Goal: Transaction & Acquisition: Purchase product/service

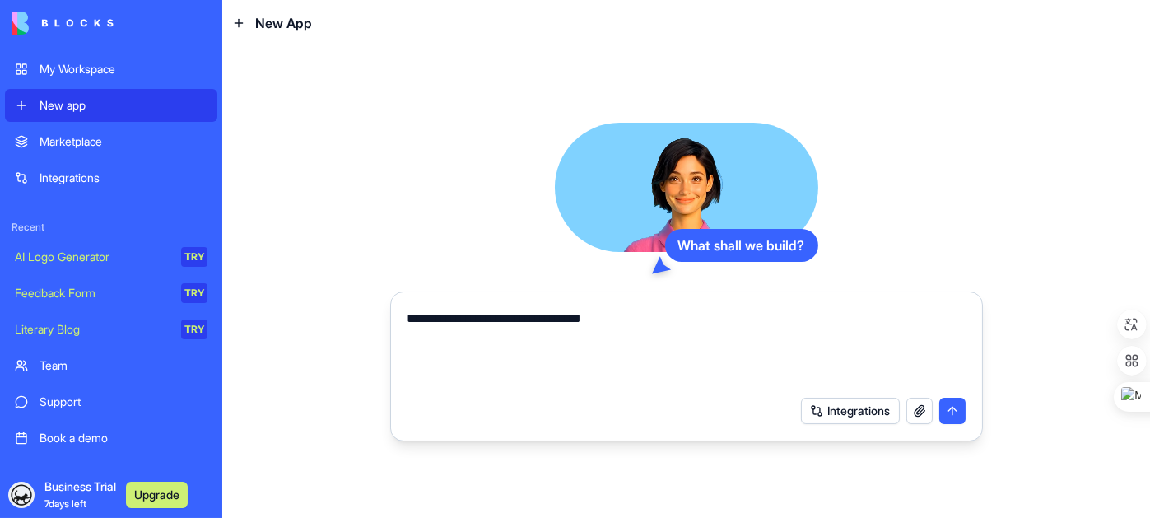
type textarea "**********"
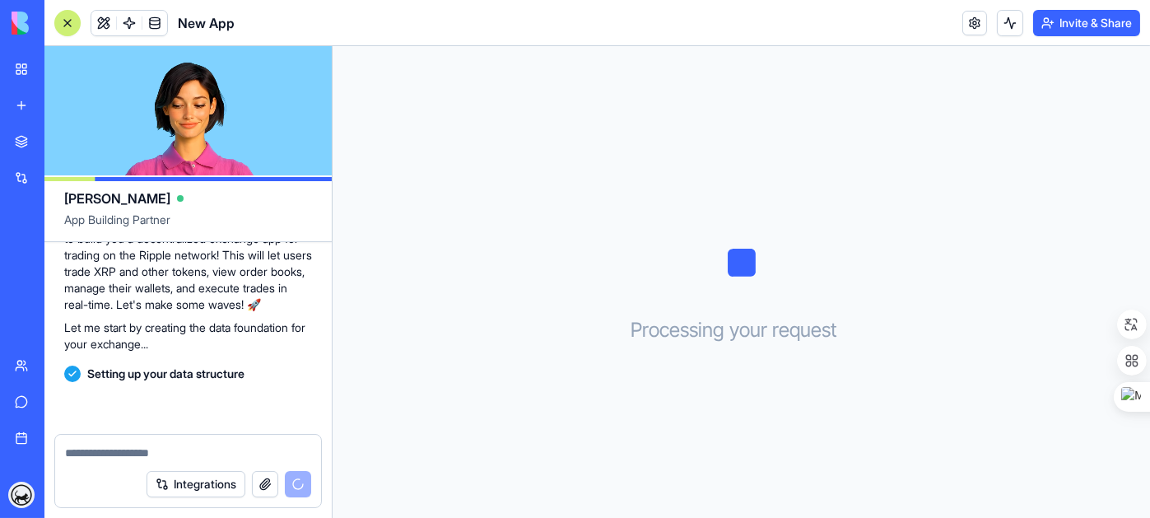
scroll to position [202, 0]
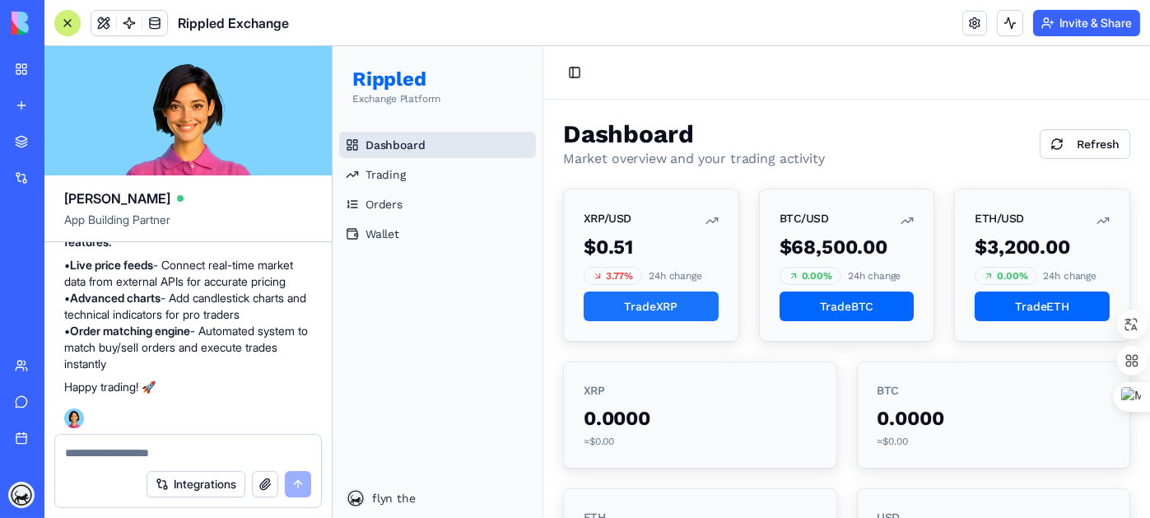
click at [667, 308] on button "Trade XRP" at bounding box center [650, 306] width 135 height 30
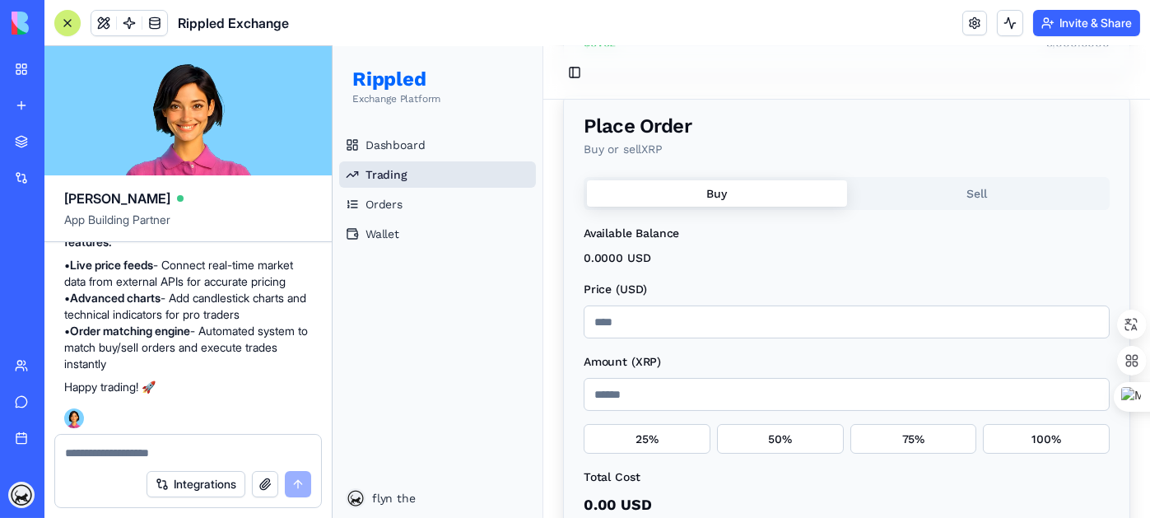
scroll to position [411, 0]
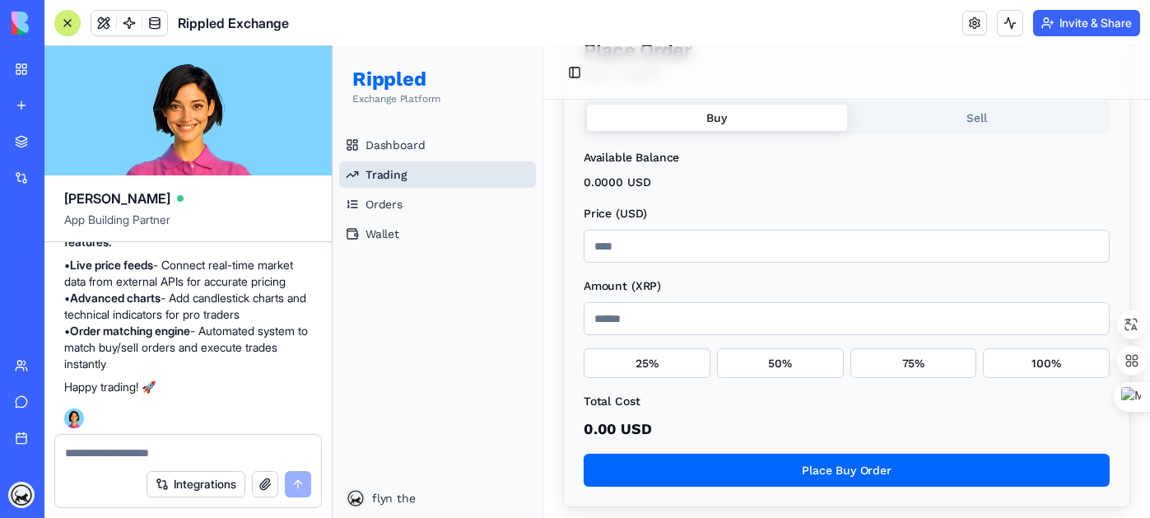
click at [672, 253] on input "***" at bounding box center [846, 246] width 526 height 33
click at [708, 313] on input "Amount ( XRP )" at bounding box center [846, 318] width 526 height 33
click at [655, 372] on button "25%" at bounding box center [646, 363] width 127 height 30
type input "******"
click at [675, 363] on button "25%" at bounding box center [646, 363] width 127 height 30
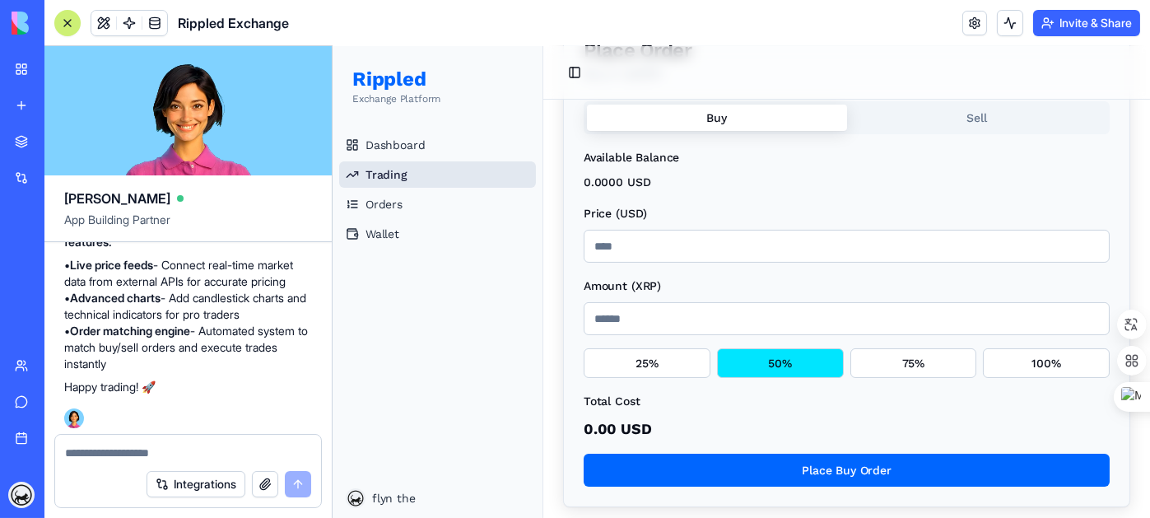
click at [751, 363] on button "50%" at bounding box center [779, 363] width 127 height 30
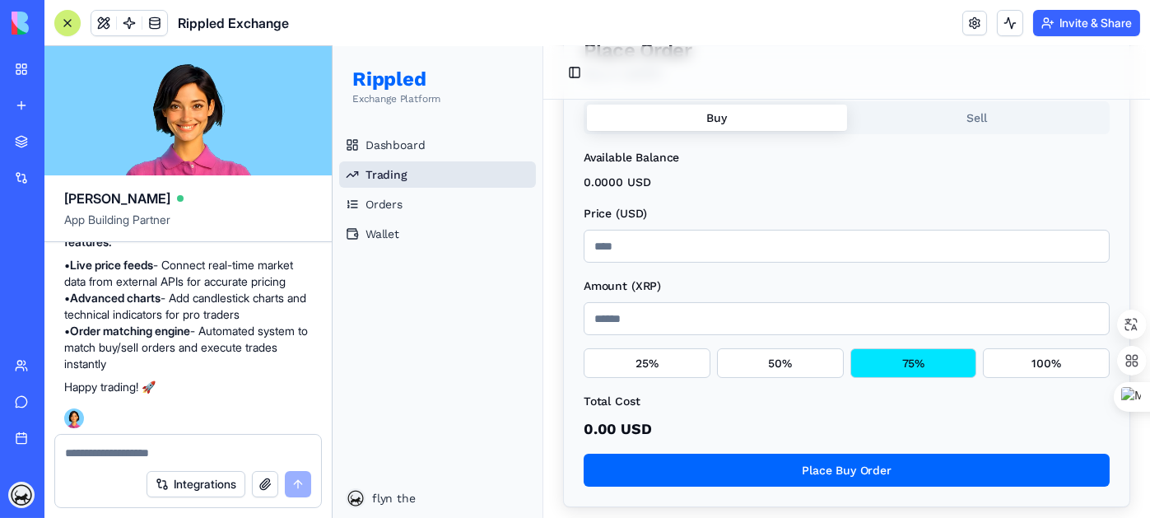
click at [913, 363] on button "75%" at bounding box center [912, 363] width 127 height 30
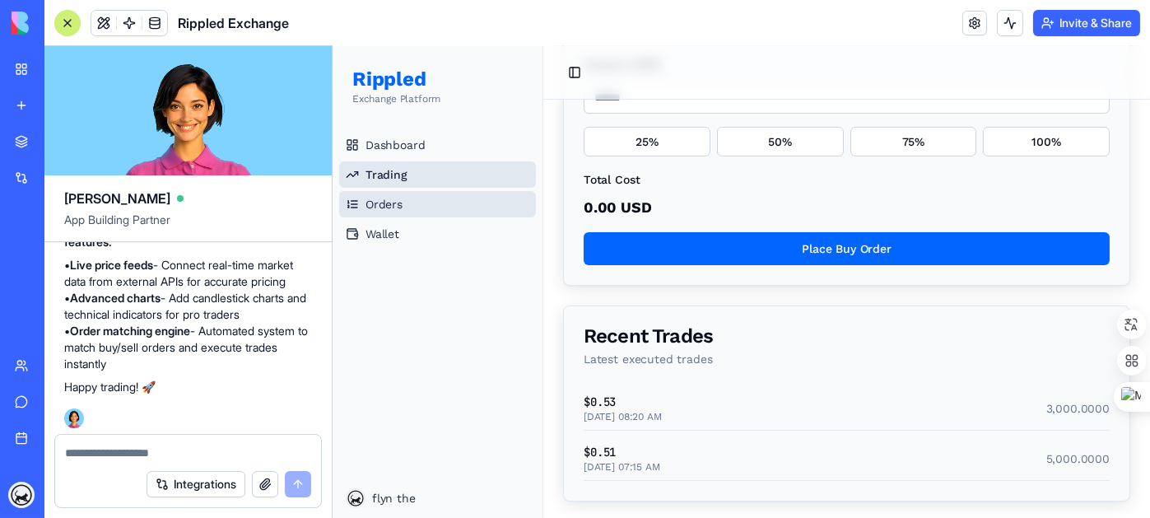
click at [413, 208] on link "Orders" at bounding box center [436, 204] width 197 height 26
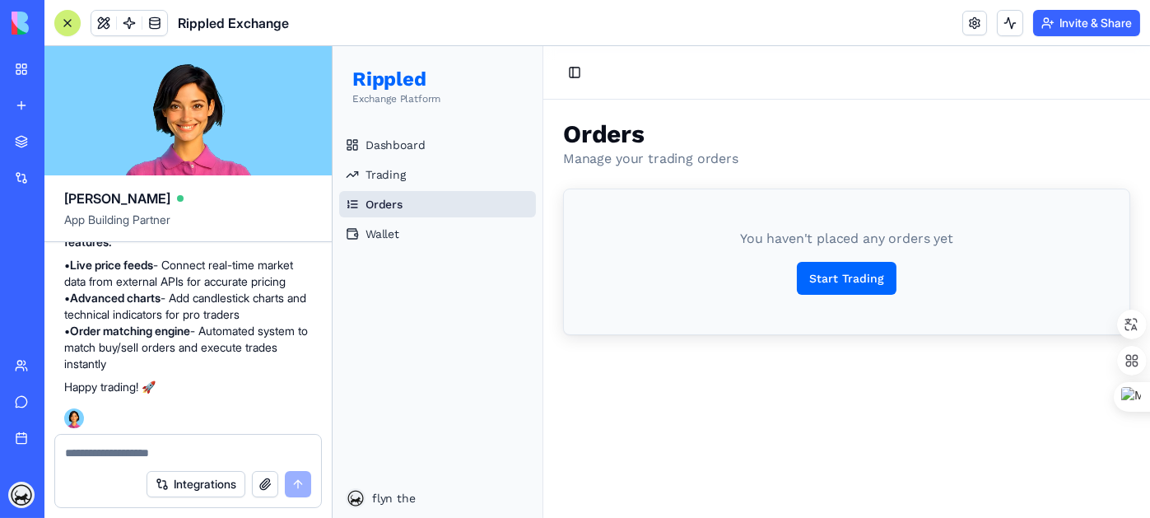
scroll to position [0, 0]
click at [820, 273] on button "Start Trading" at bounding box center [846, 278] width 100 height 33
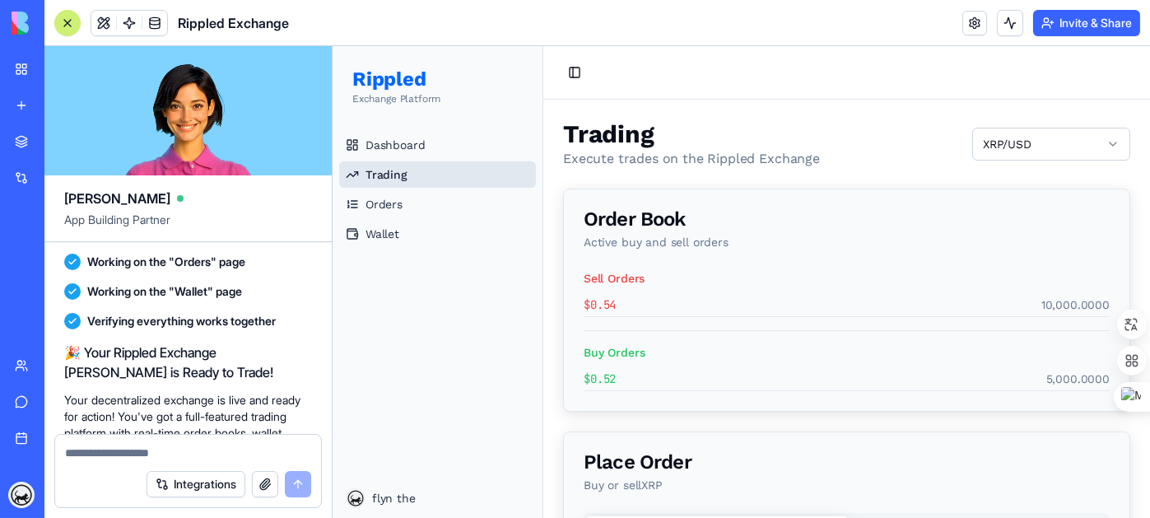
scroll to position [453, 0]
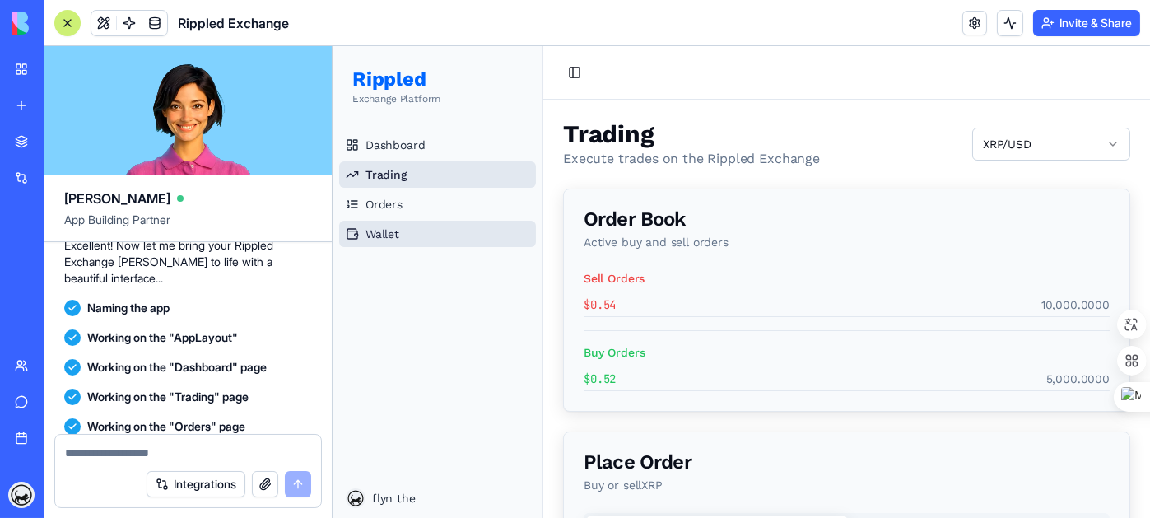
click at [411, 225] on link "Wallet" at bounding box center [436, 234] width 197 height 26
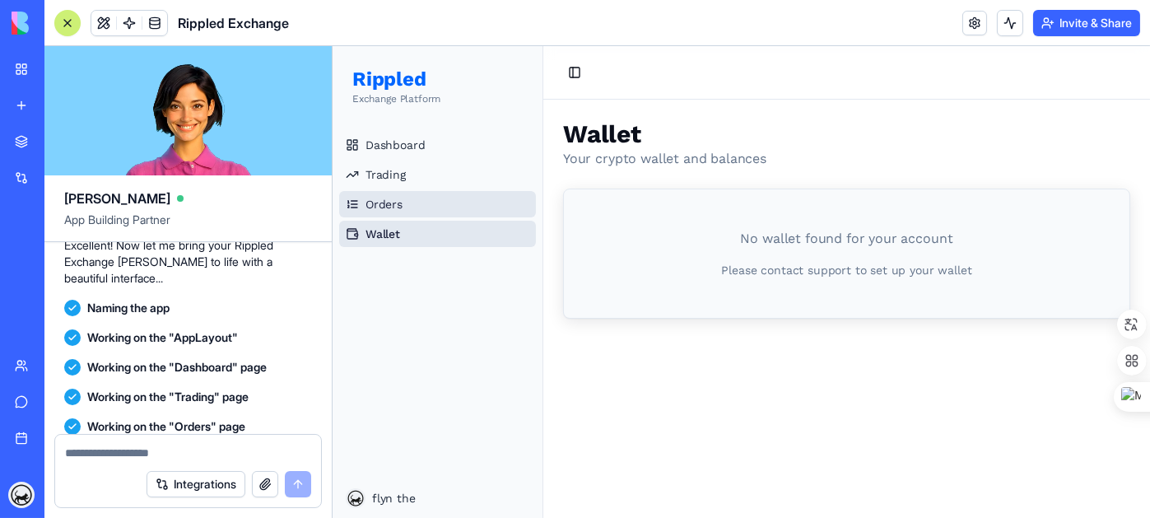
click at [419, 202] on link "Orders" at bounding box center [436, 204] width 197 height 26
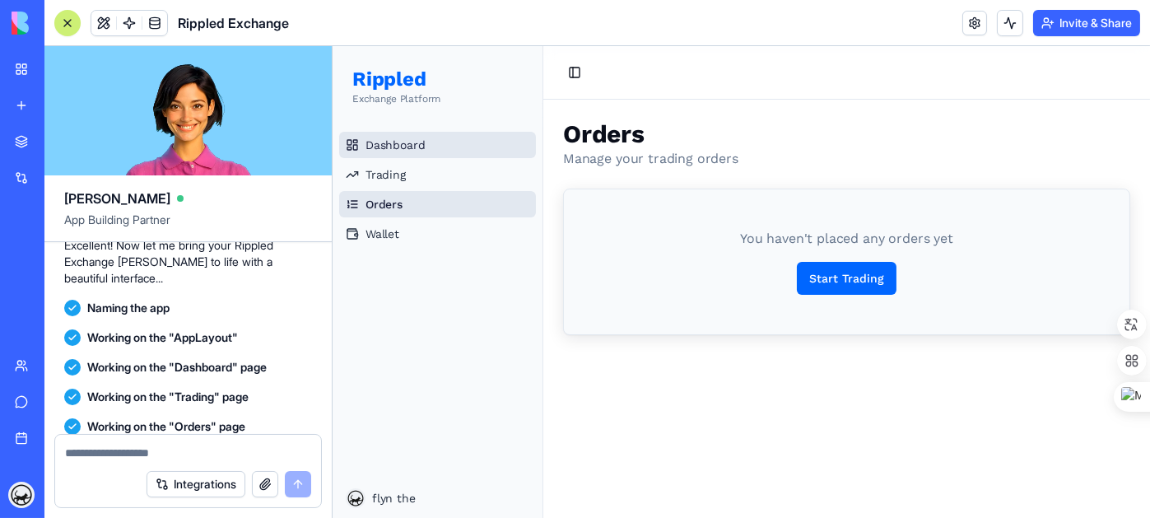
click at [432, 152] on link "Dashboard" at bounding box center [436, 145] width 197 height 26
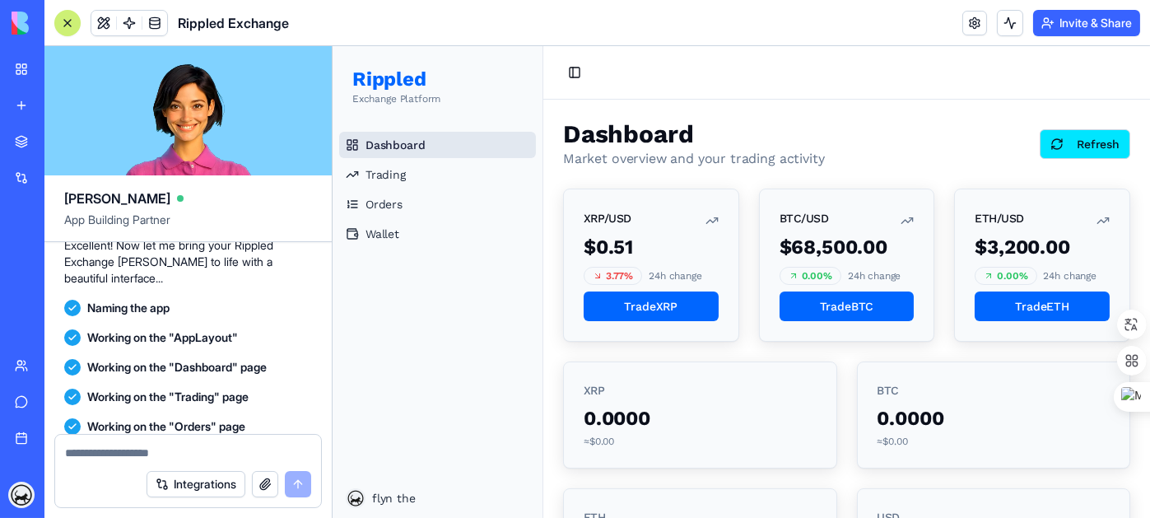
click at [1082, 144] on button "Refresh" at bounding box center [1084, 144] width 91 height 30
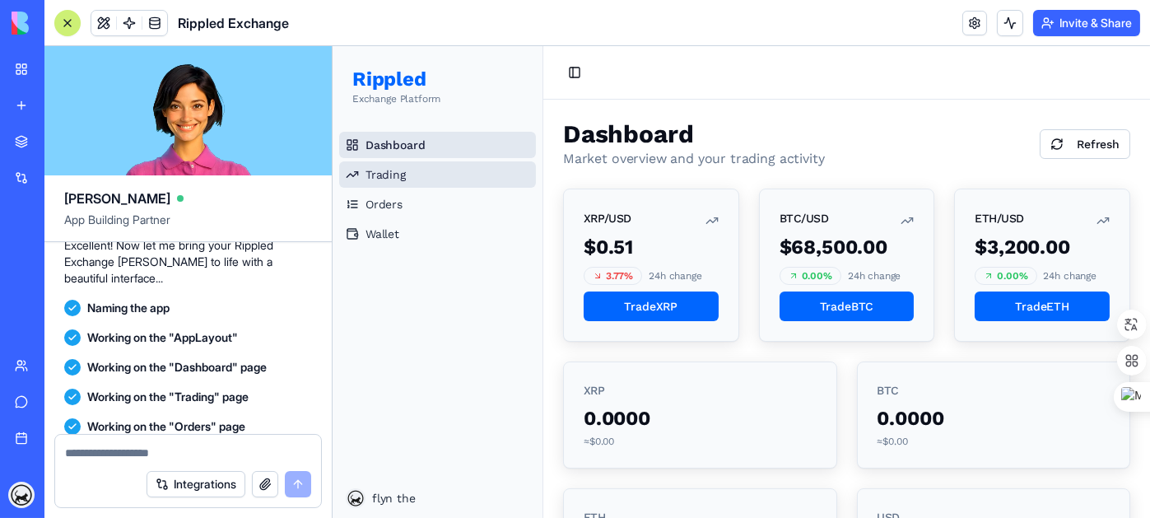
click at [411, 172] on link "Trading" at bounding box center [436, 174] width 197 height 26
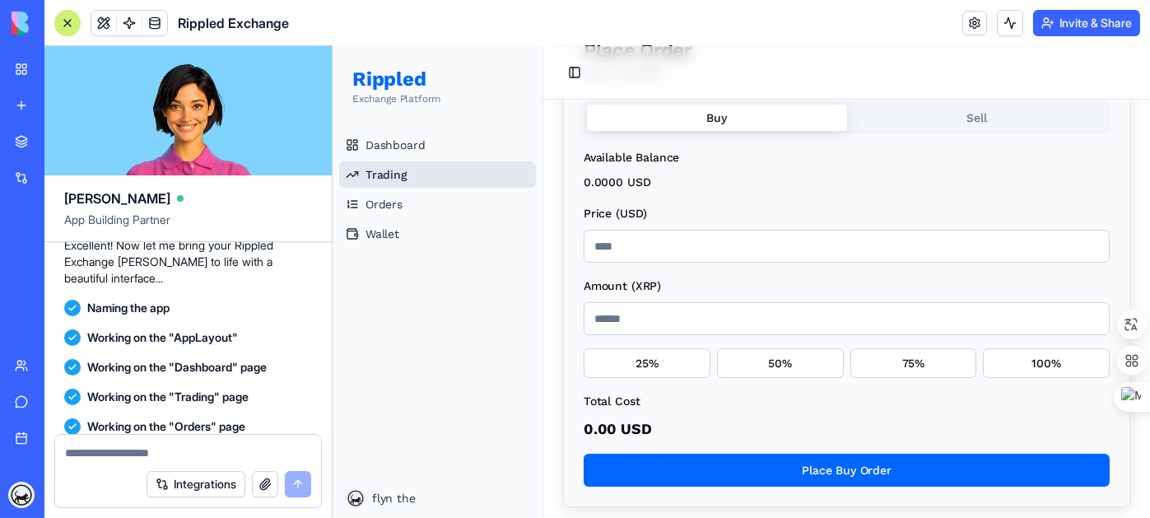
scroll to position [633, 0]
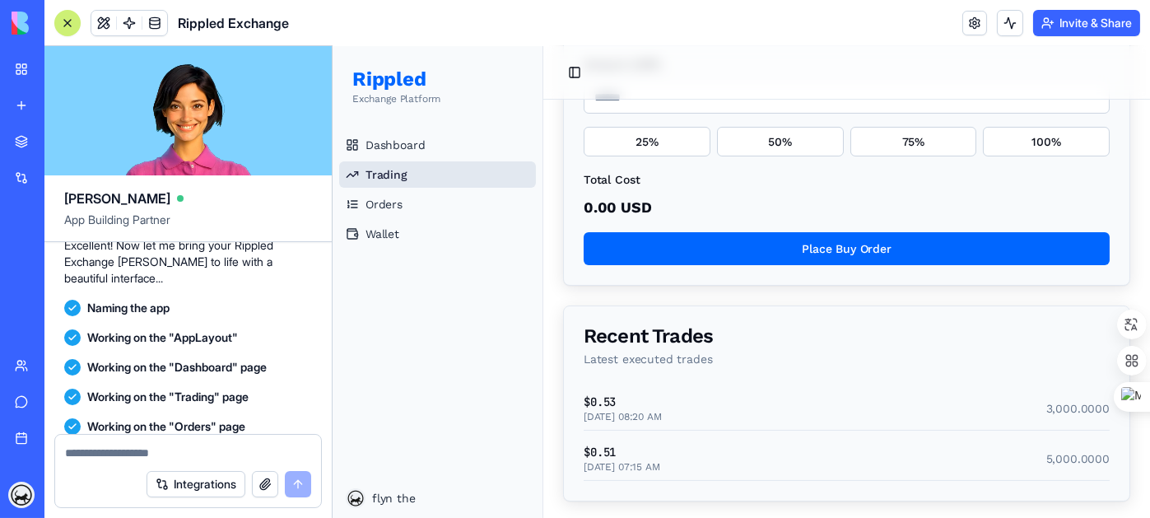
click at [170, 448] on textarea at bounding box center [188, 452] width 246 height 16
type textarea "**********"
click at [307, 490] on button "submit" at bounding box center [298, 484] width 26 height 26
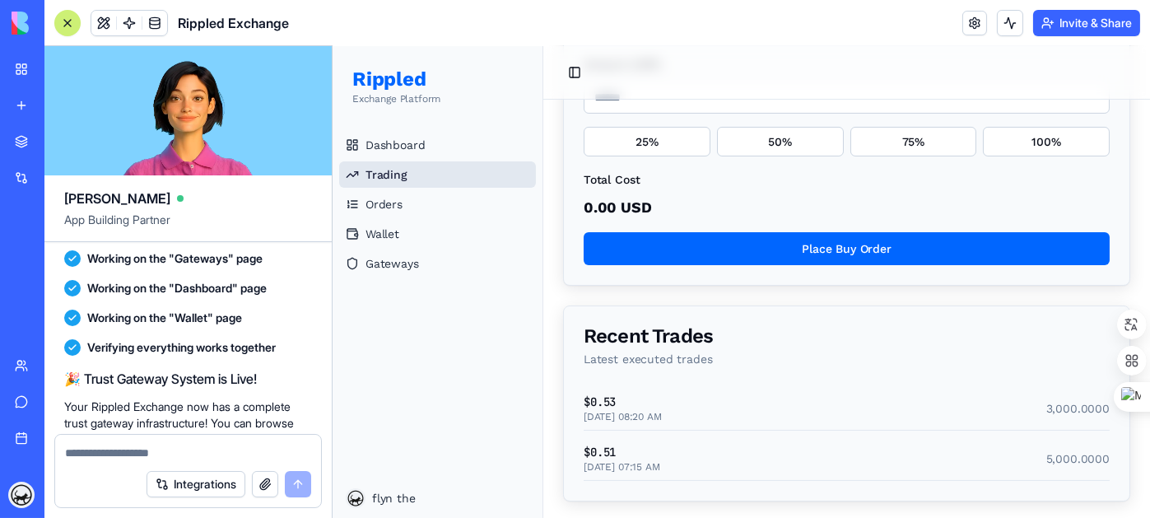
scroll to position [1345, 0]
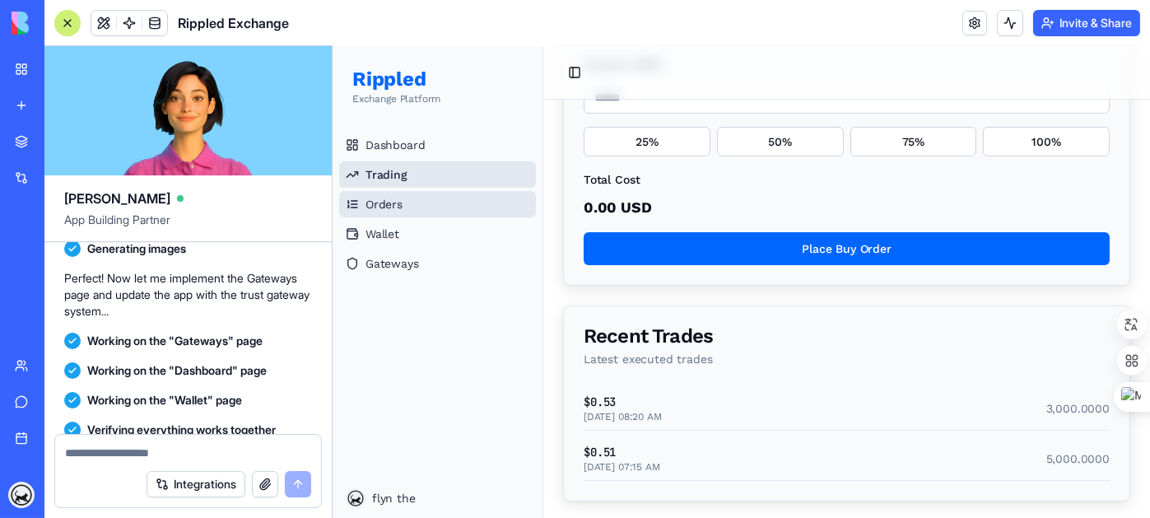
click at [432, 203] on link "Orders" at bounding box center [436, 204] width 197 height 26
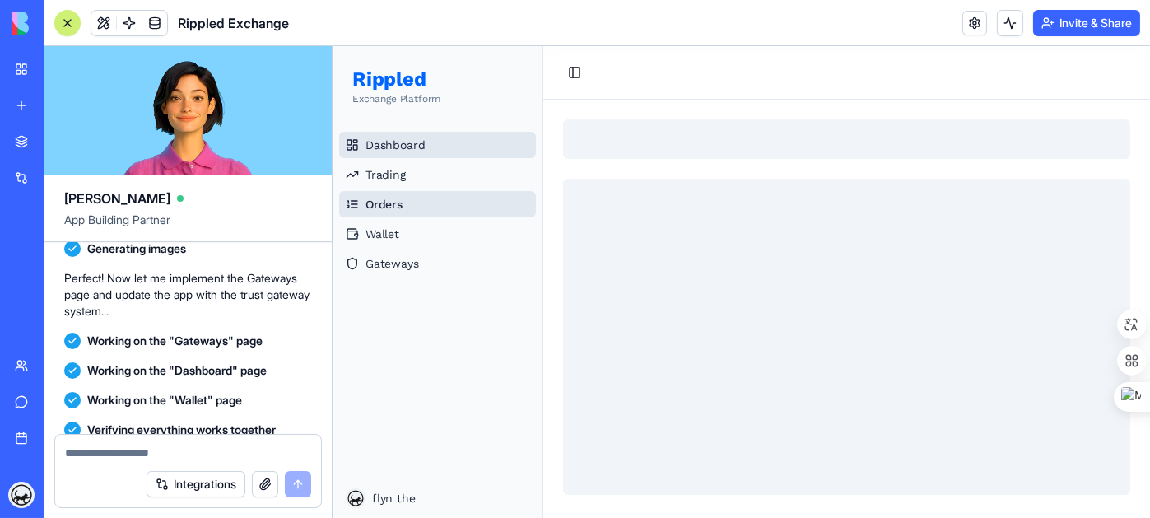
click at [434, 141] on link "Dashboard" at bounding box center [436, 145] width 197 height 26
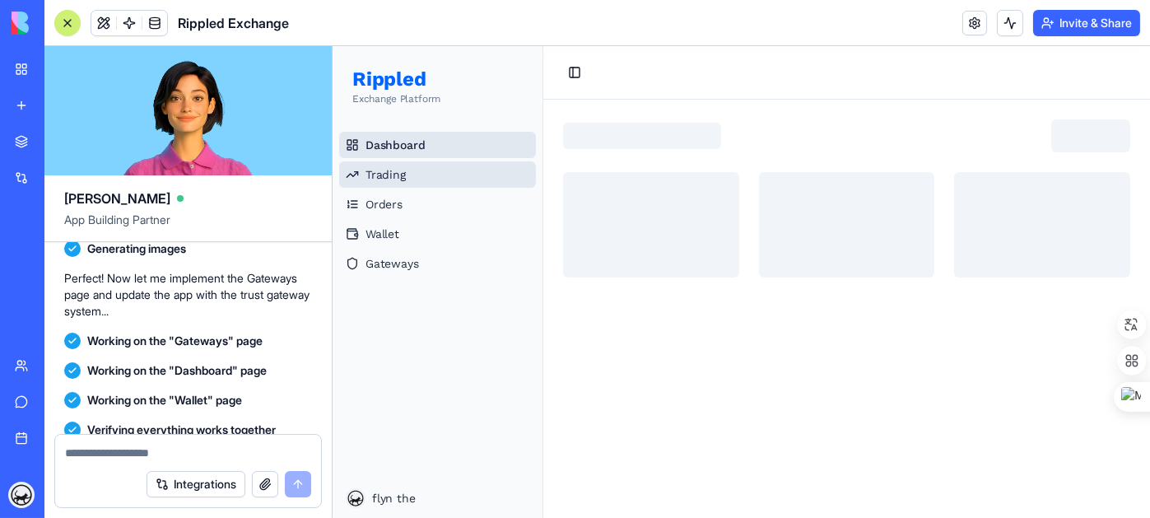
click at [425, 173] on link "Trading" at bounding box center [436, 174] width 197 height 26
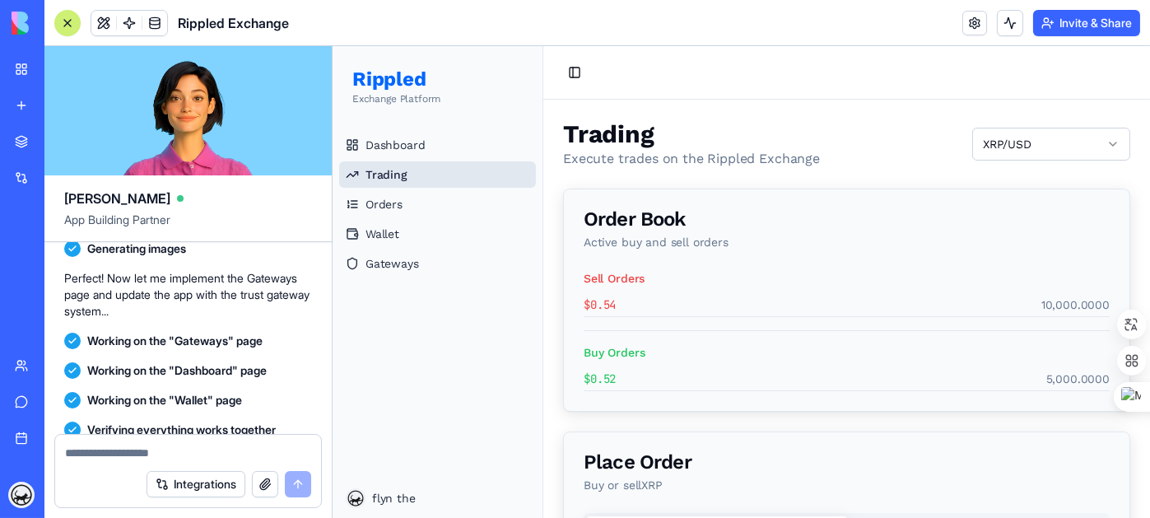
click at [1007, 123] on div "Trading Execute trades on the Rippled Exchange XRP/USD" at bounding box center [845, 143] width 567 height 49
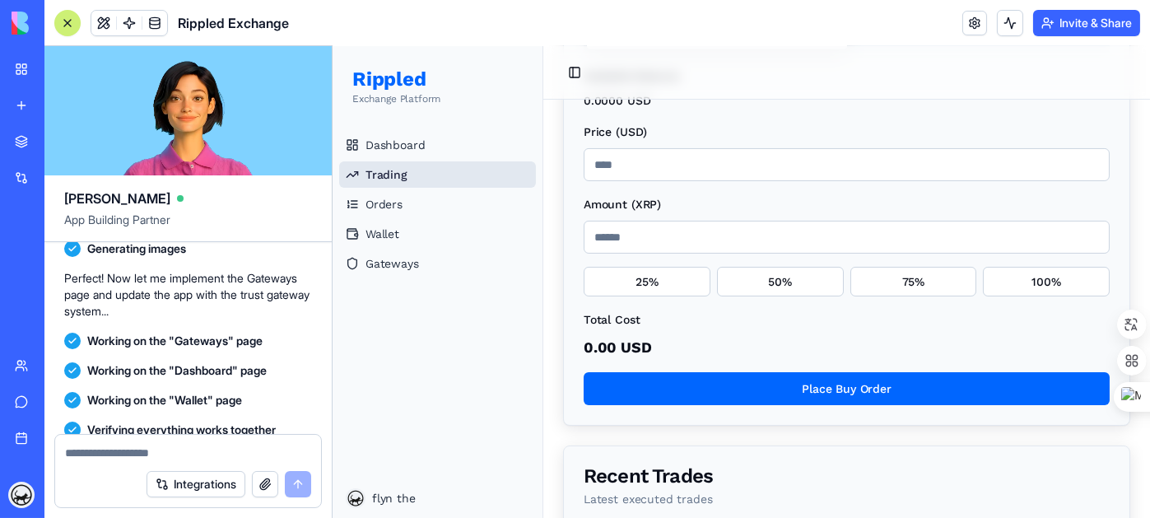
scroll to position [494, 0]
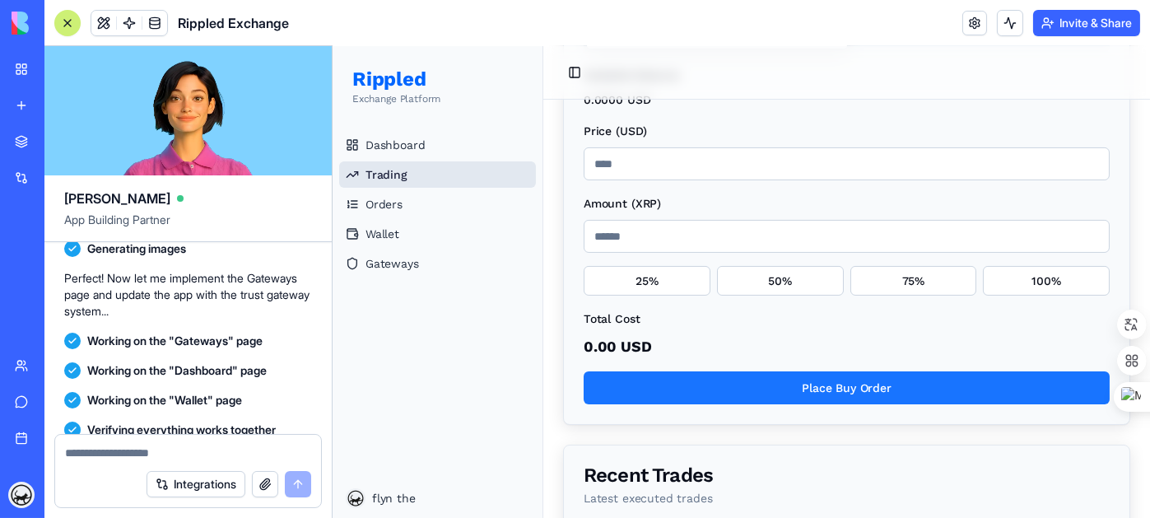
click at [846, 379] on button "Place Buy Order" at bounding box center [846, 387] width 526 height 33
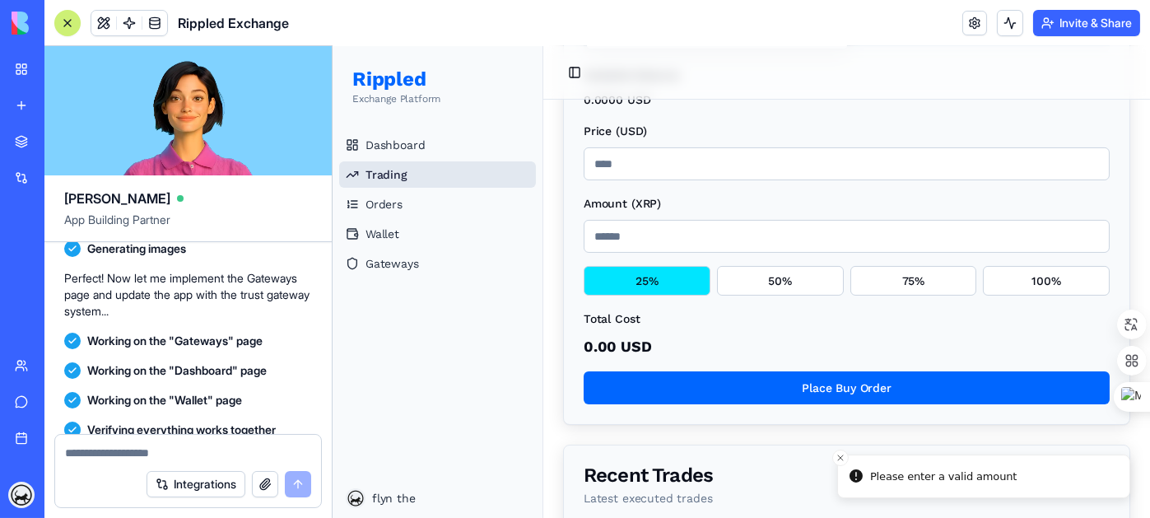
click at [680, 281] on button "25%" at bounding box center [646, 281] width 127 height 30
click at [682, 235] on input "******" at bounding box center [846, 236] width 526 height 33
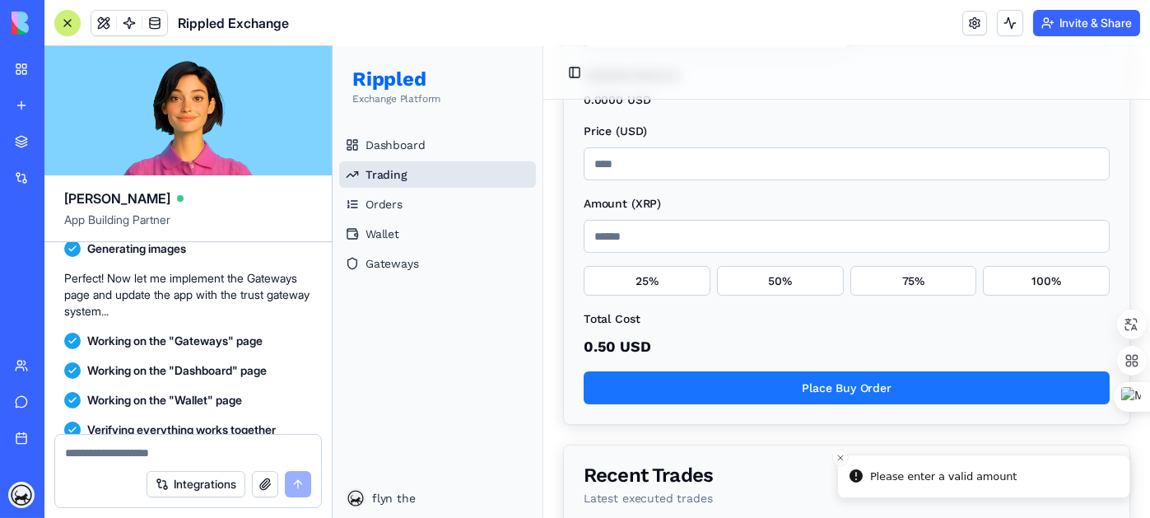
type input "*"
click at [764, 375] on button "Place Buy Order" at bounding box center [846, 387] width 526 height 33
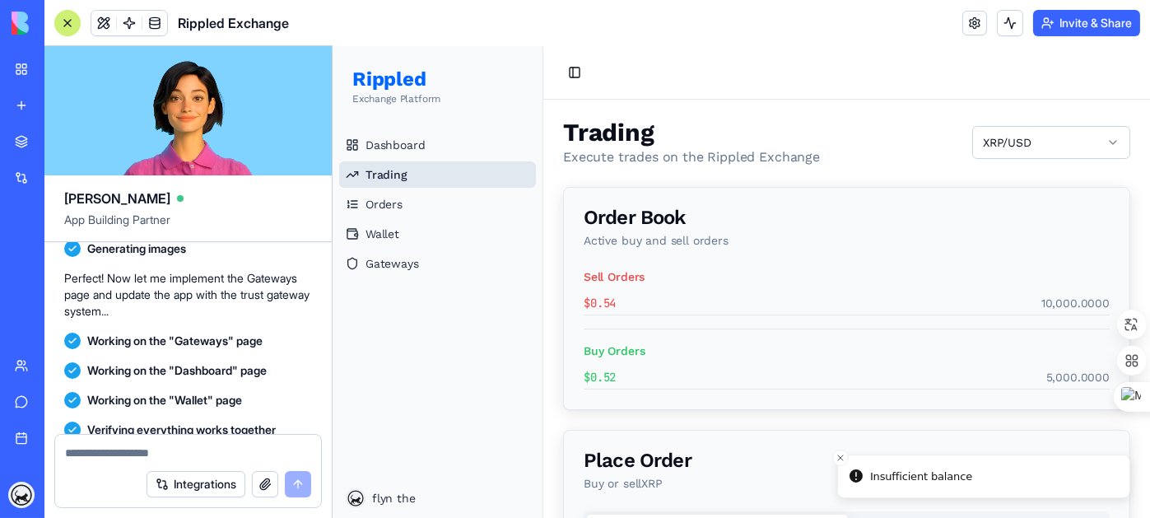
scroll to position [0, 0]
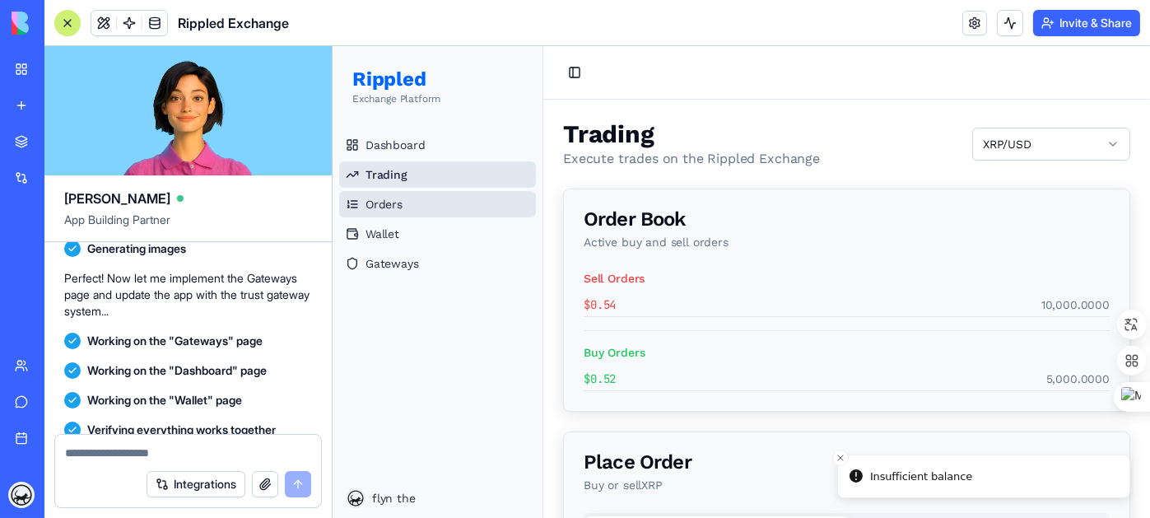
click at [444, 208] on link "Orders" at bounding box center [436, 204] width 197 height 26
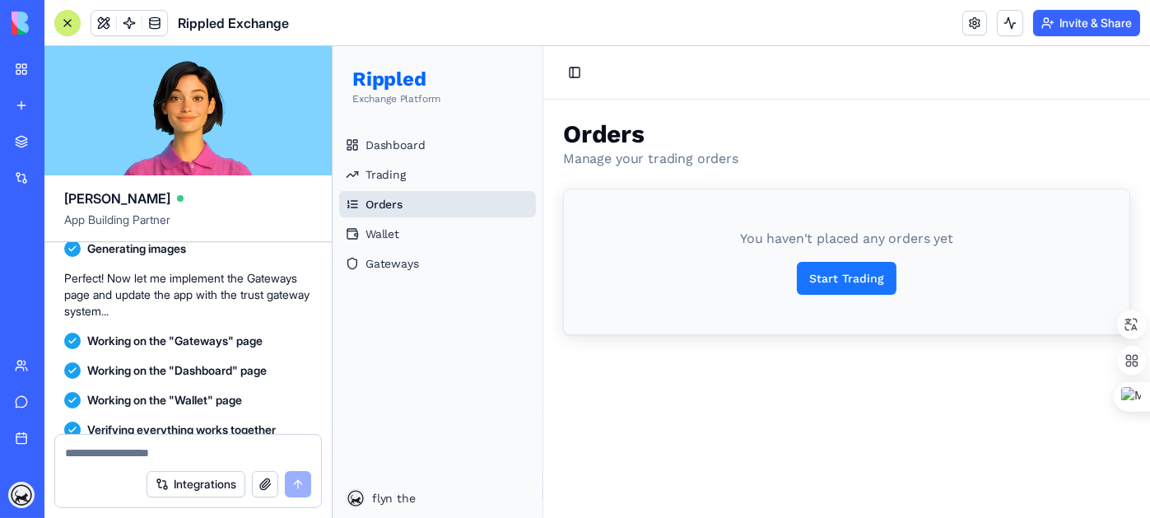
click at [849, 272] on button "Start Trading" at bounding box center [846, 278] width 100 height 33
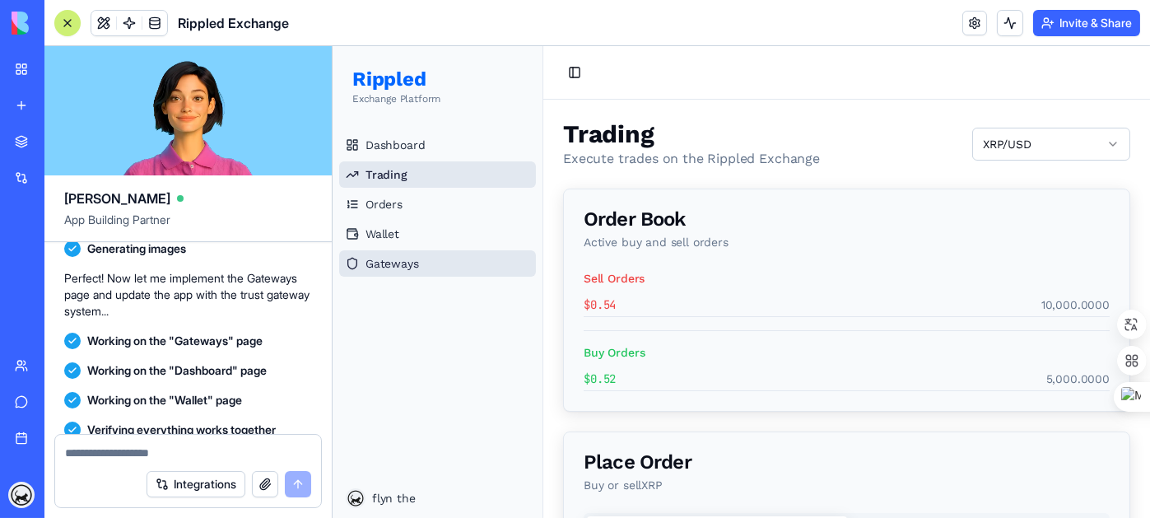
click at [403, 257] on span "Gateways" at bounding box center [391, 263] width 53 height 16
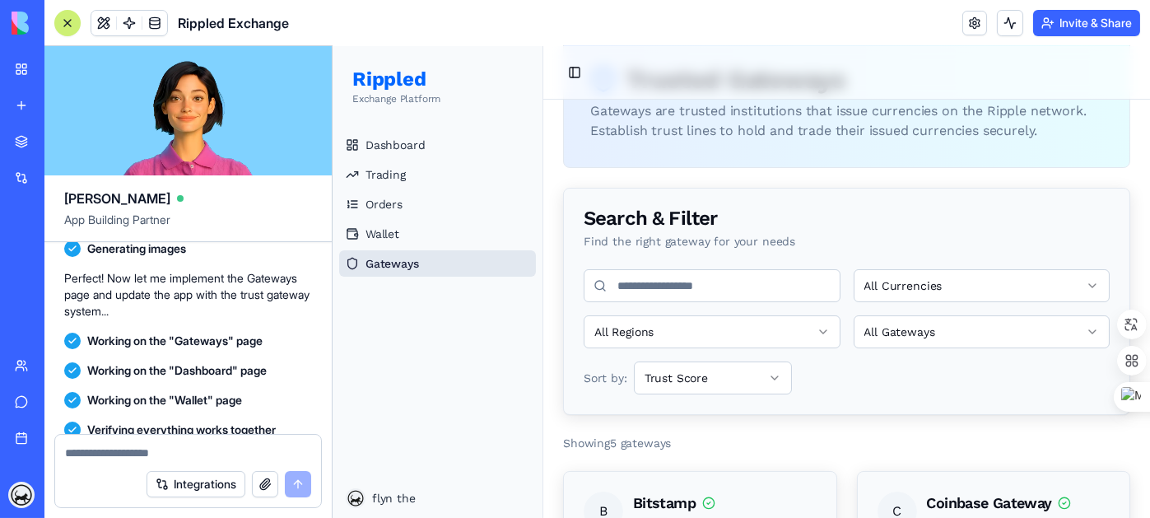
scroll to position [82, 0]
click at [737, 292] on input at bounding box center [711, 284] width 257 height 33
click at [738, 288] on input at bounding box center [711, 284] width 257 height 33
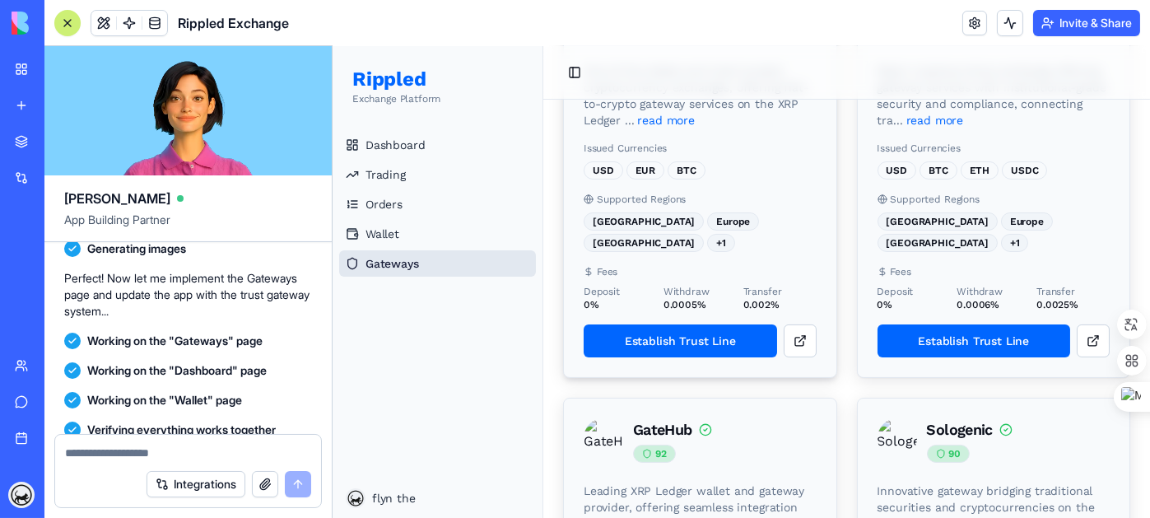
scroll to position [576, 0]
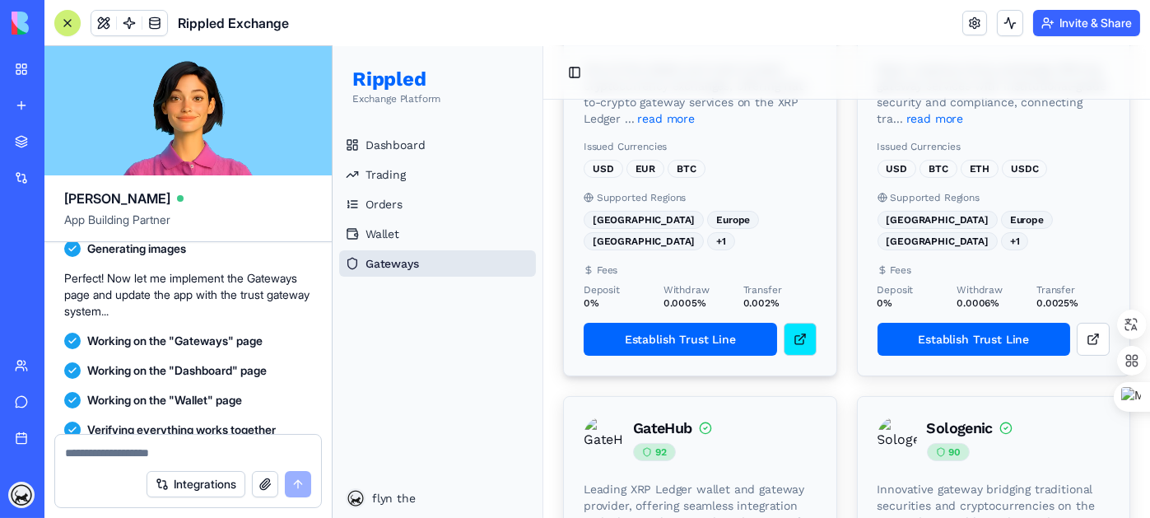
click at [786, 339] on link at bounding box center [799, 339] width 33 height 33
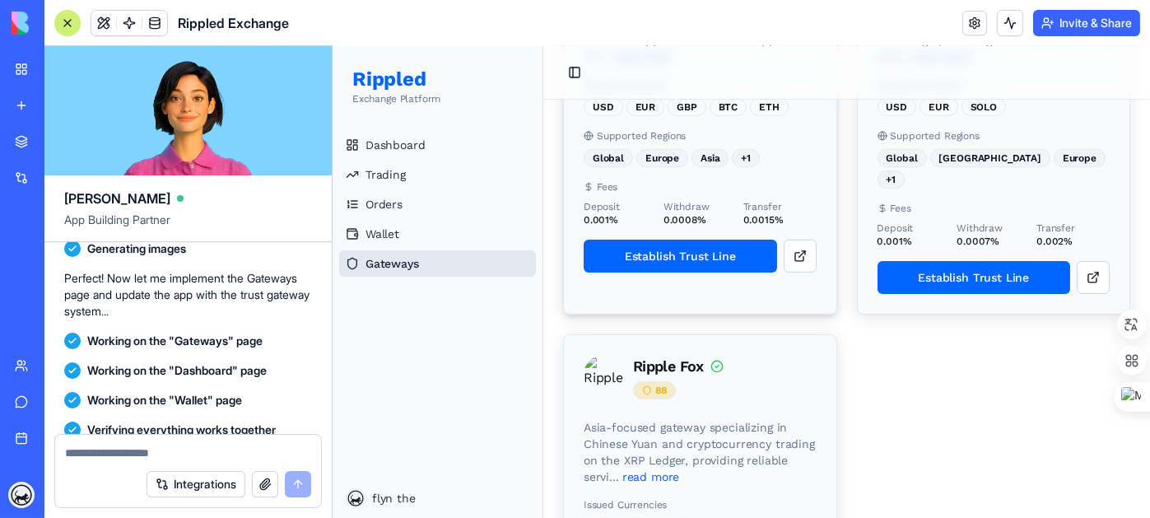
scroll to position [1070, 0]
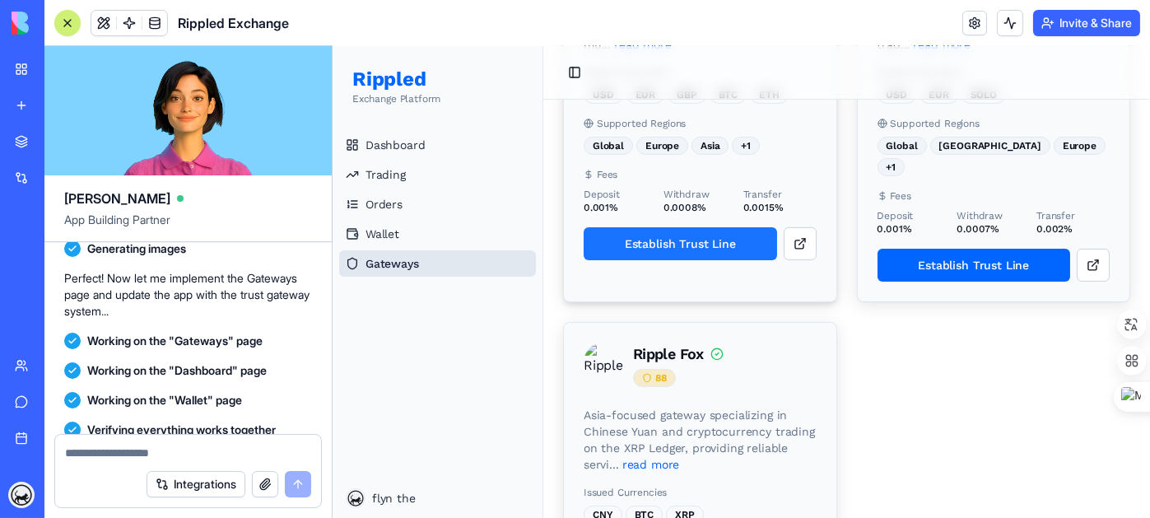
click at [678, 247] on button "Establish Trust Line" at bounding box center [679, 243] width 193 height 33
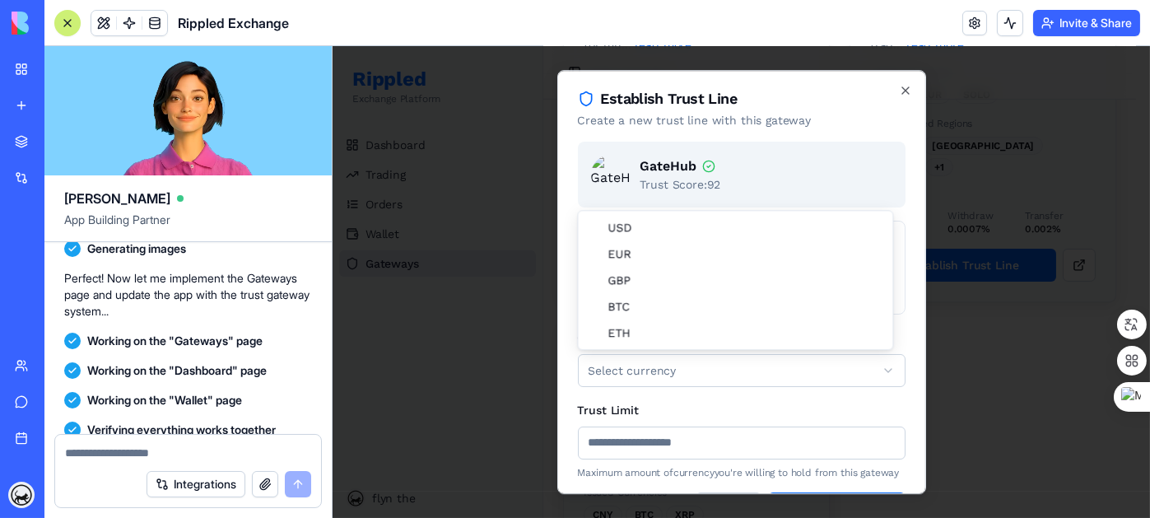
drag, startPoint x: 704, startPoint y: 225, endPoint x: 728, endPoint y: 322, distance: 100.2
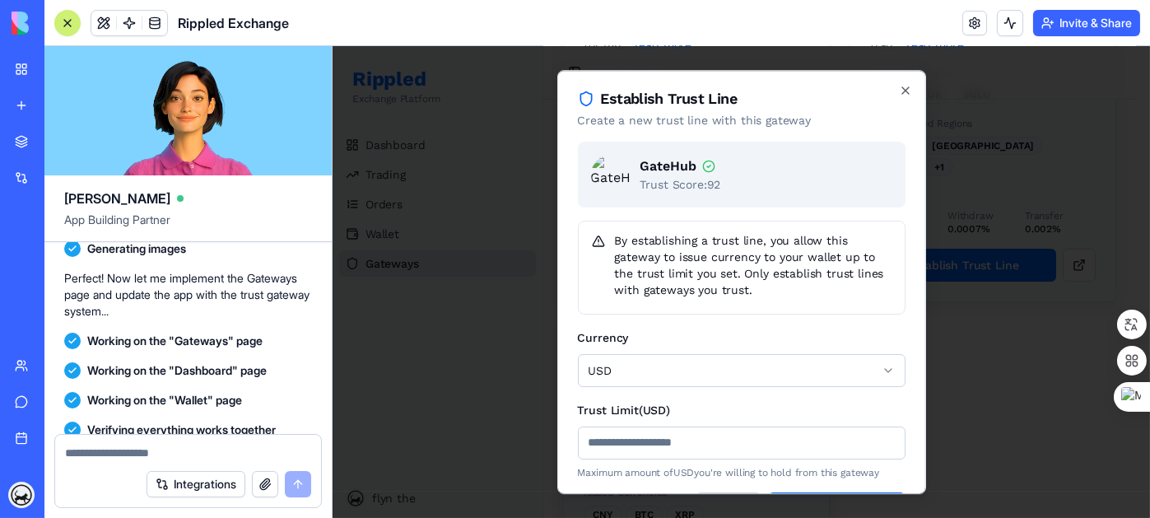
scroll to position [50, 0]
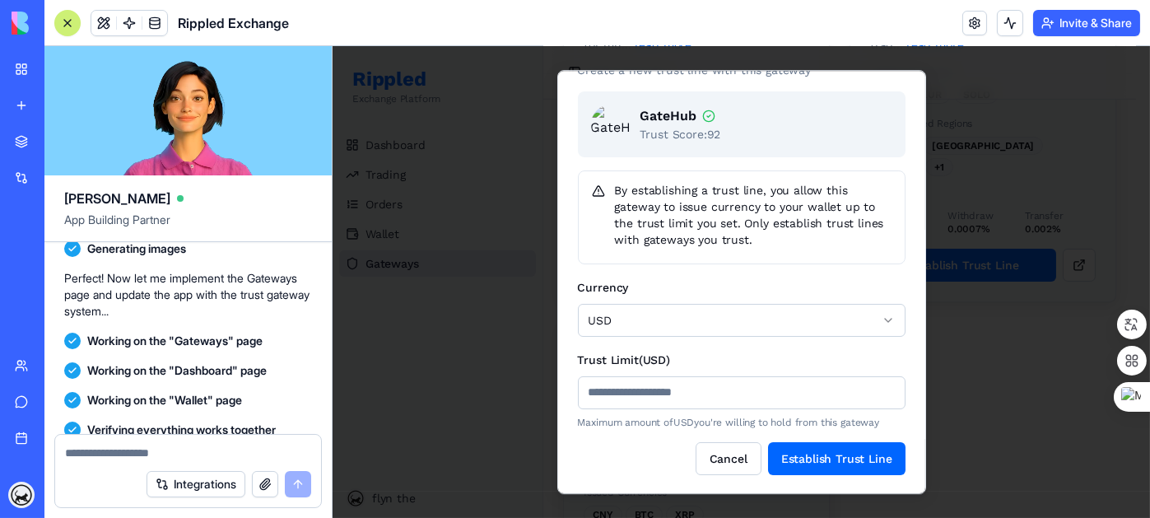
click at [714, 393] on input "Trust Limit (USD)" at bounding box center [741, 392] width 328 height 33
type input "*"
click at [808, 452] on button "Establish Trust Line" at bounding box center [835, 458] width 137 height 33
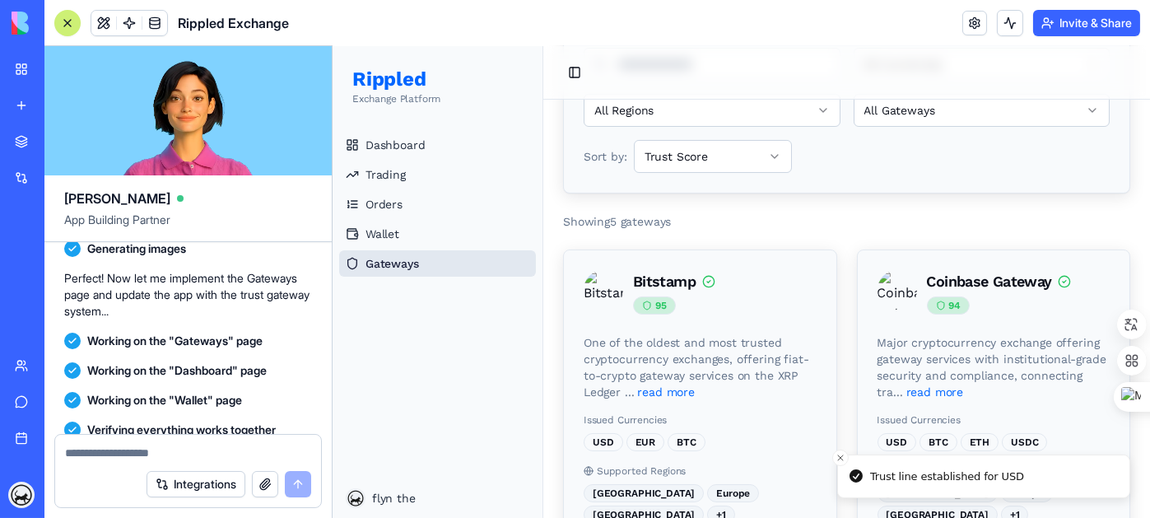
scroll to position [0, 0]
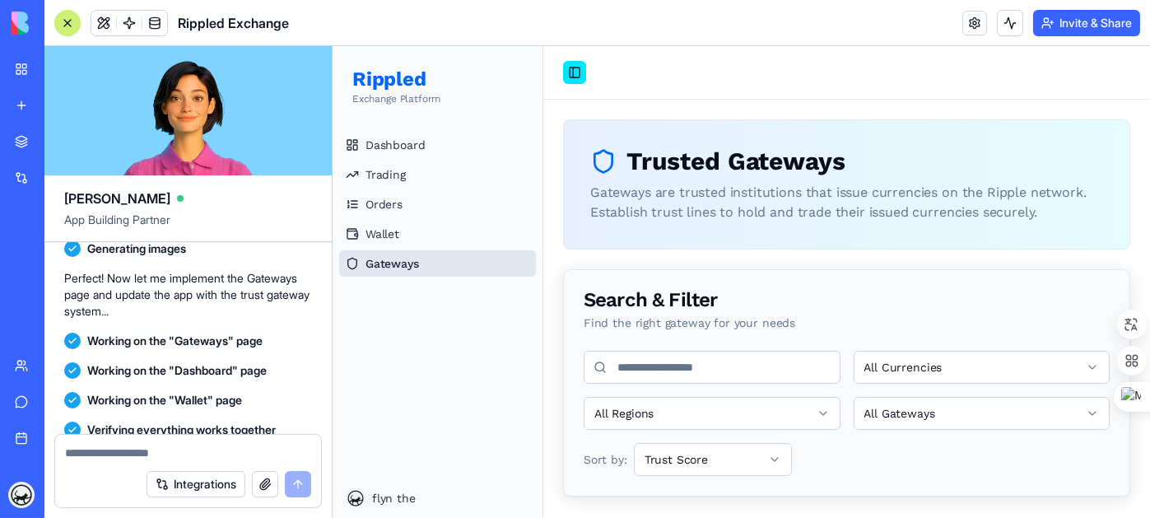
click at [583, 65] on button "Toggle Sidebar" at bounding box center [573, 72] width 23 height 23
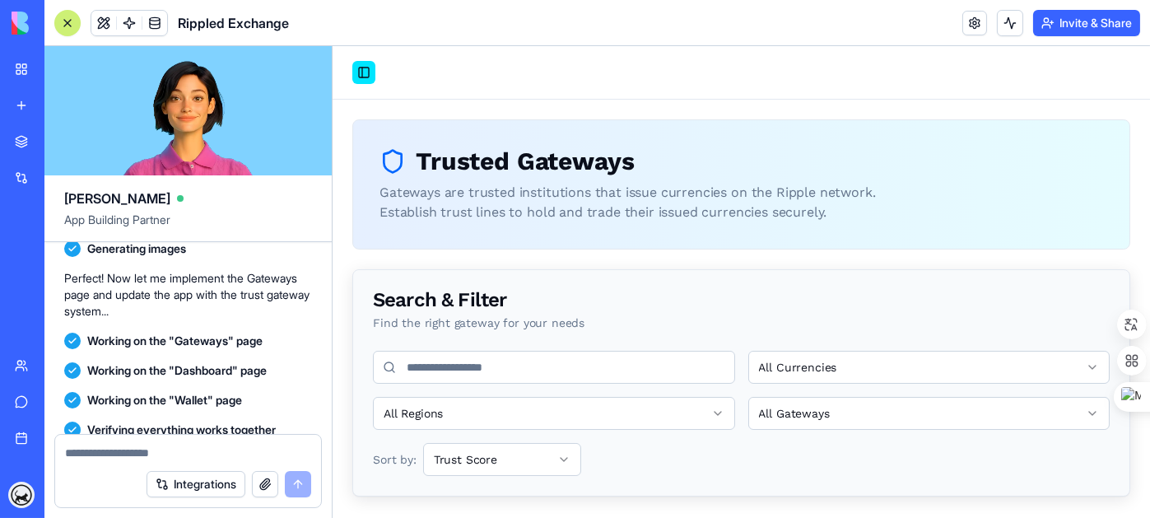
click at [369, 81] on button "Toggle Sidebar" at bounding box center [362, 72] width 23 height 23
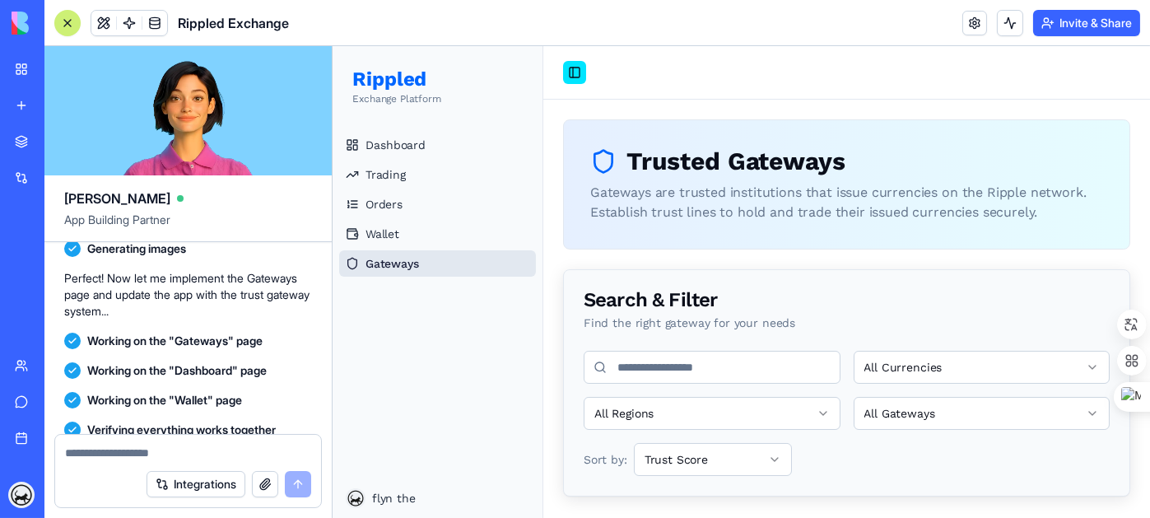
click at [578, 76] on button "Toggle Sidebar" at bounding box center [573, 72] width 23 height 23
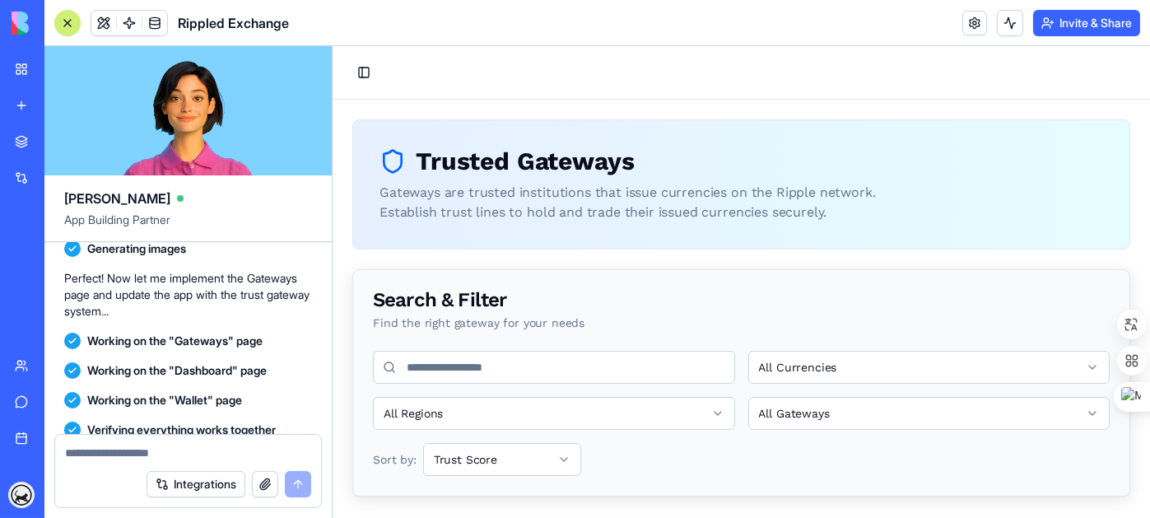
click at [551, 366] on input at bounding box center [553, 367] width 362 height 33
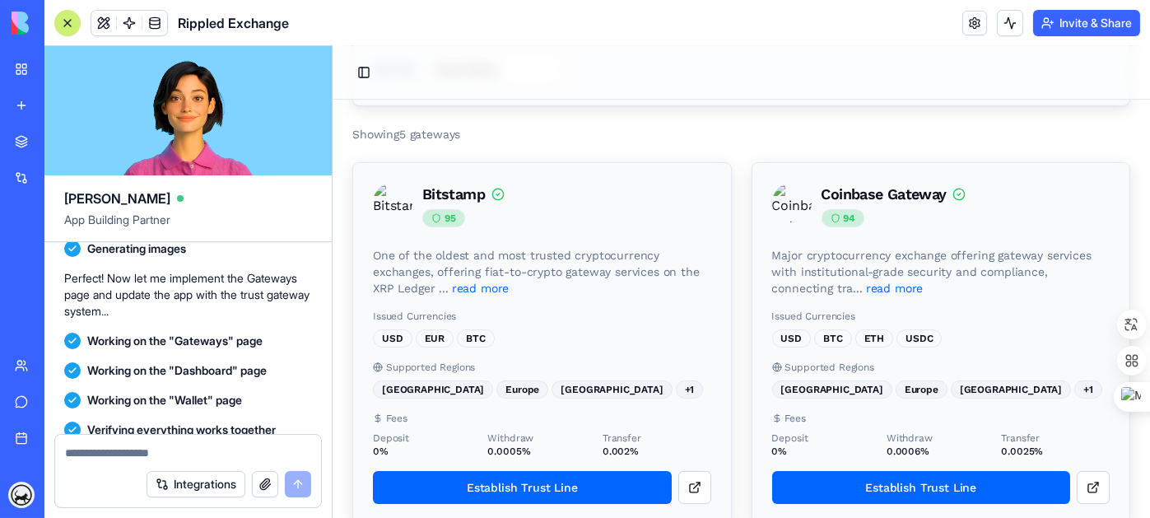
scroll to position [411, 0]
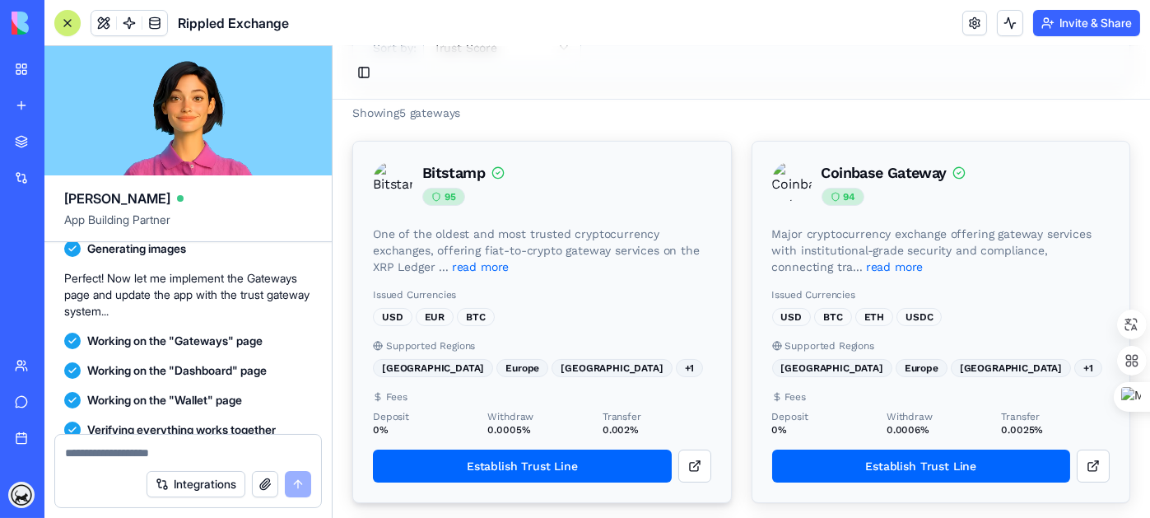
click at [430, 370] on div "[GEOGRAPHIC_DATA]" at bounding box center [432, 368] width 120 height 18
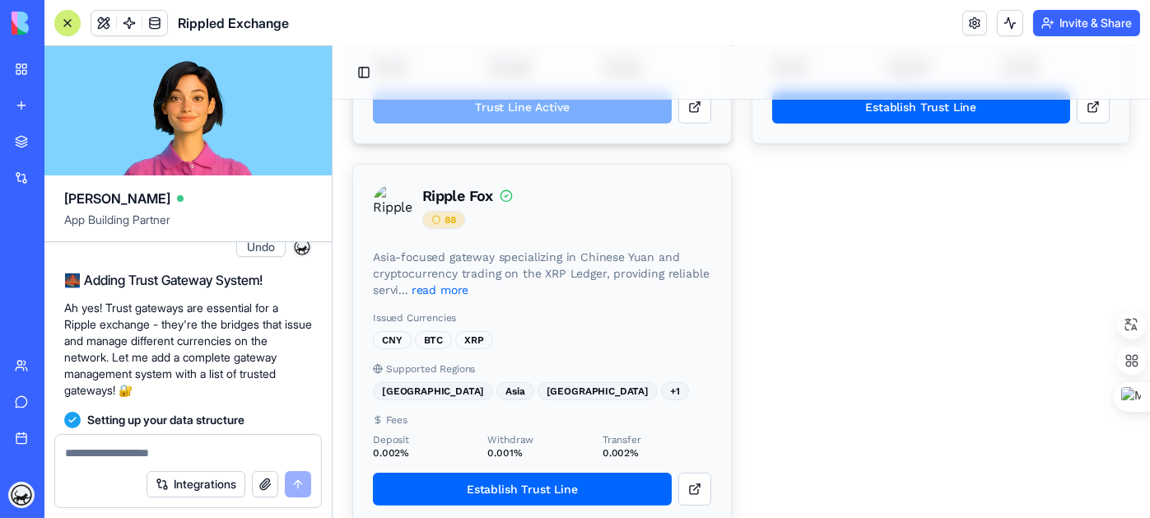
scroll to position [905, 0]
